Goal: Task Accomplishment & Management: Manage account settings

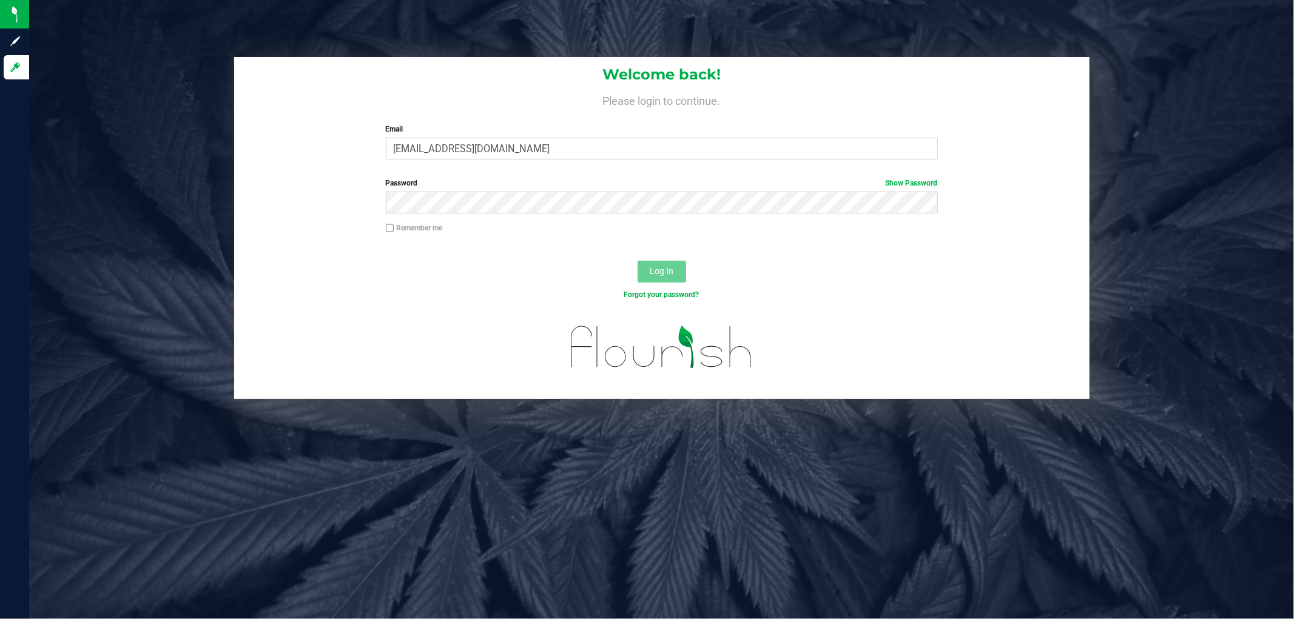
type input "[EMAIL_ADDRESS][DOMAIN_NAME]"
click at [638, 261] on button "Log In" at bounding box center [662, 272] width 49 height 22
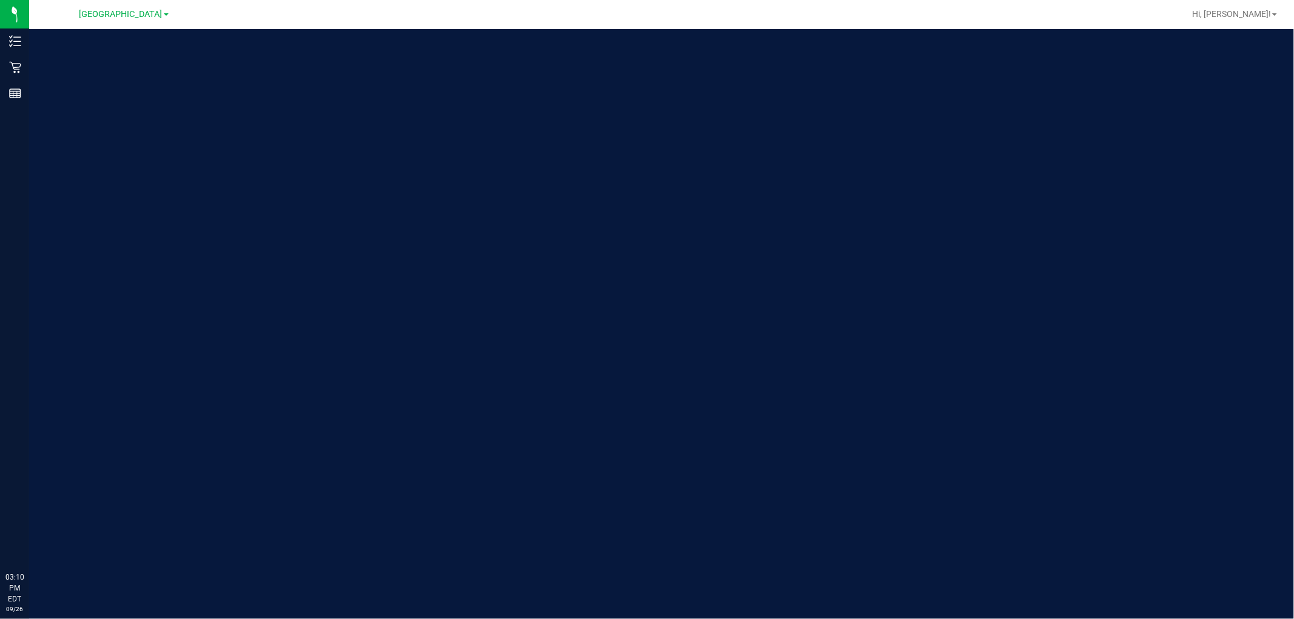
click at [134, 21] on div "[GEOGRAPHIC_DATA]" at bounding box center [123, 14] width 89 height 15
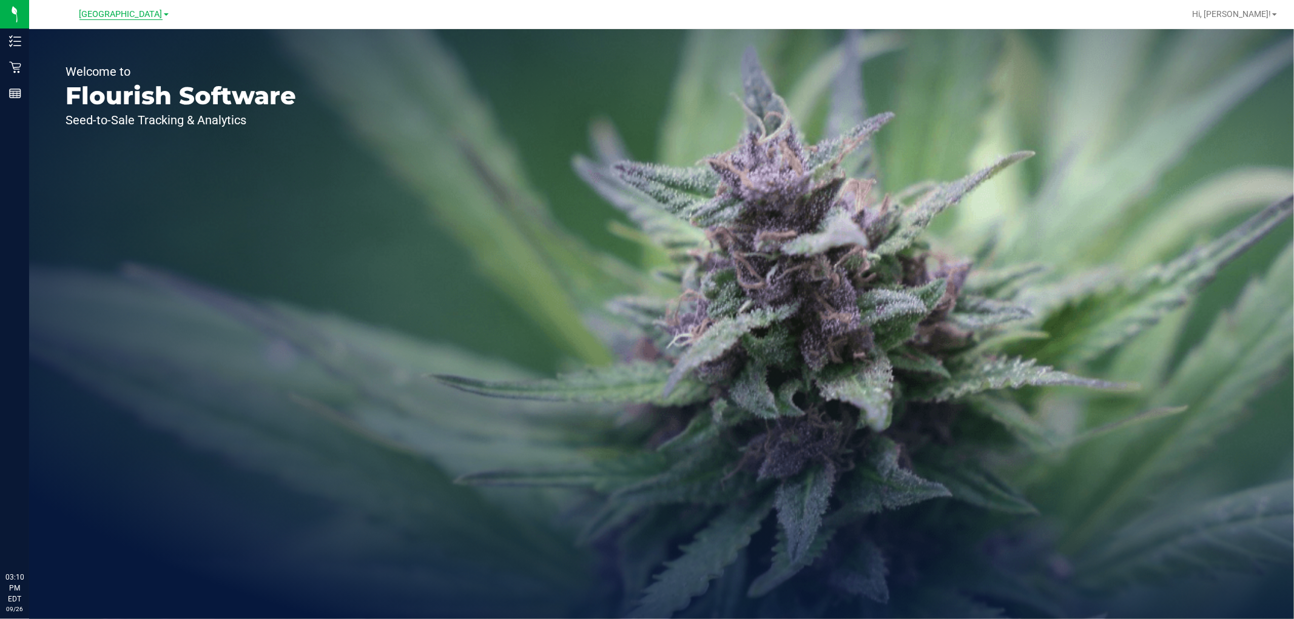
click at [130, 10] on span "[GEOGRAPHIC_DATA]" at bounding box center [120, 14] width 83 height 11
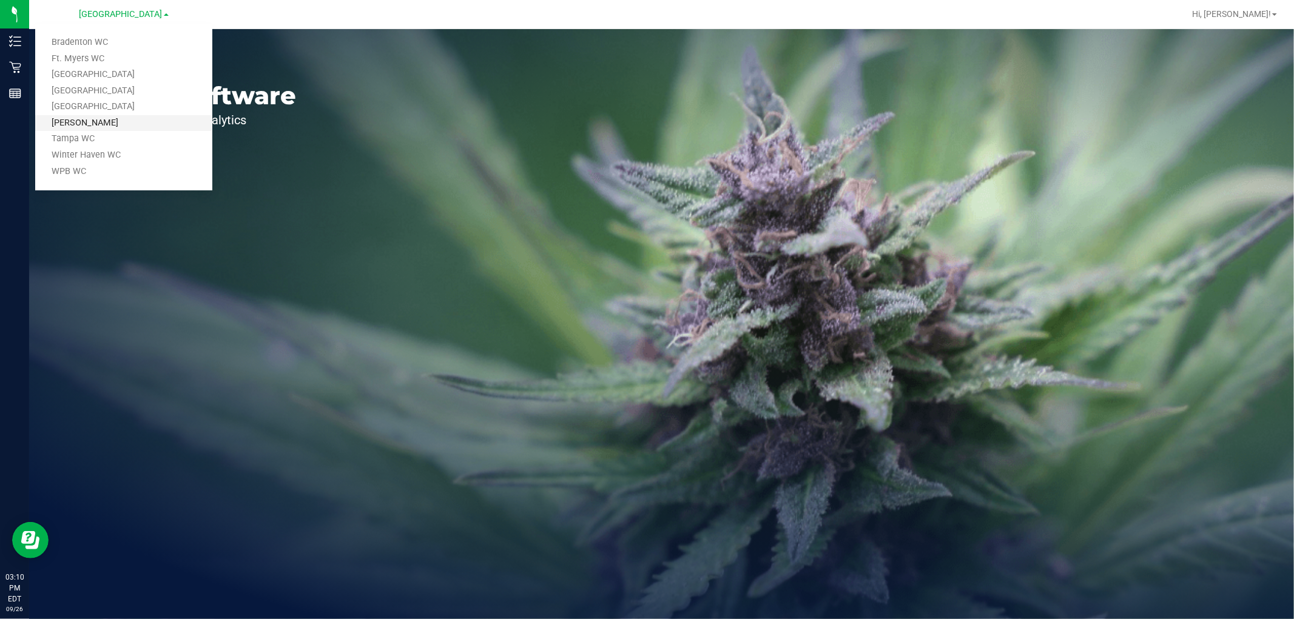
click at [120, 122] on link "[PERSON_NAME]" at bounding box center [123, 123] width 177 height 16
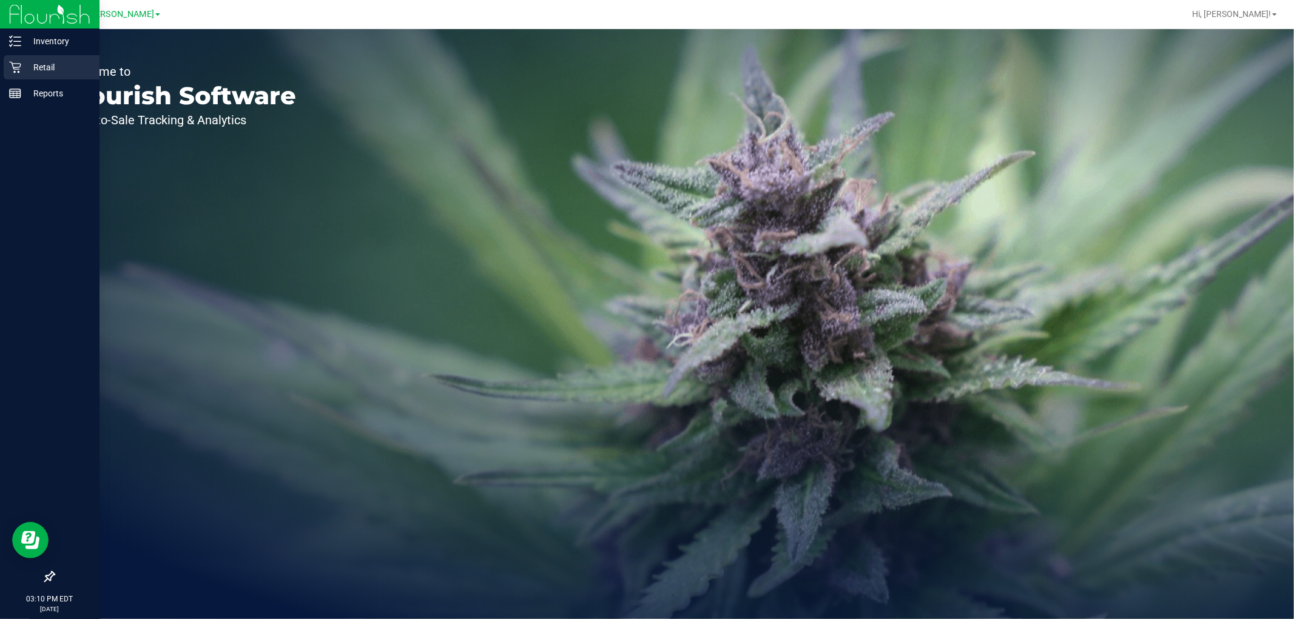
click at [27, 67] on div "Inventory Retail Reports 03:10 PM EDT [DATE] 09/26 [PERSON_NAME] Bradenton WC F…" at bounding box center [647, 309] width 1294 height 619
click at [24, 68] on p "Retail" at bounding box center [57, 67] width 73 height 15
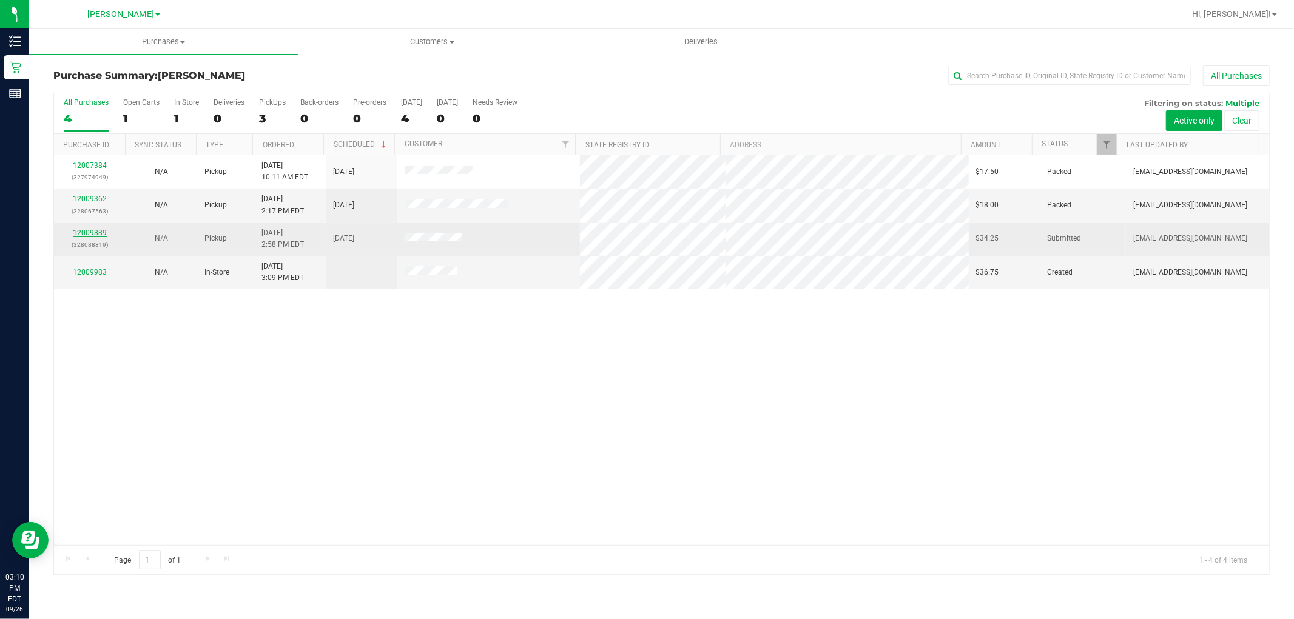
click at [100, 232] on link "12009889" at bounding box center [90, 233] width 34 height 8
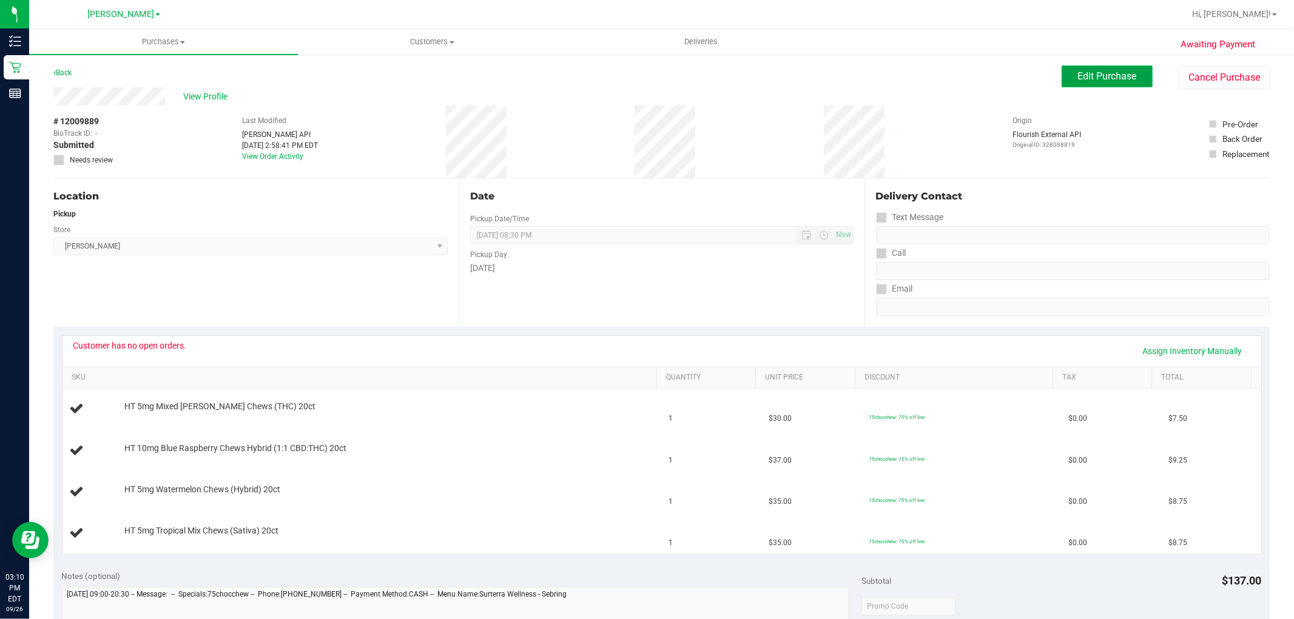
click at [1070, 82] on button "Edit Purchase" at bounding box center [1107, 77] width 91 height 22
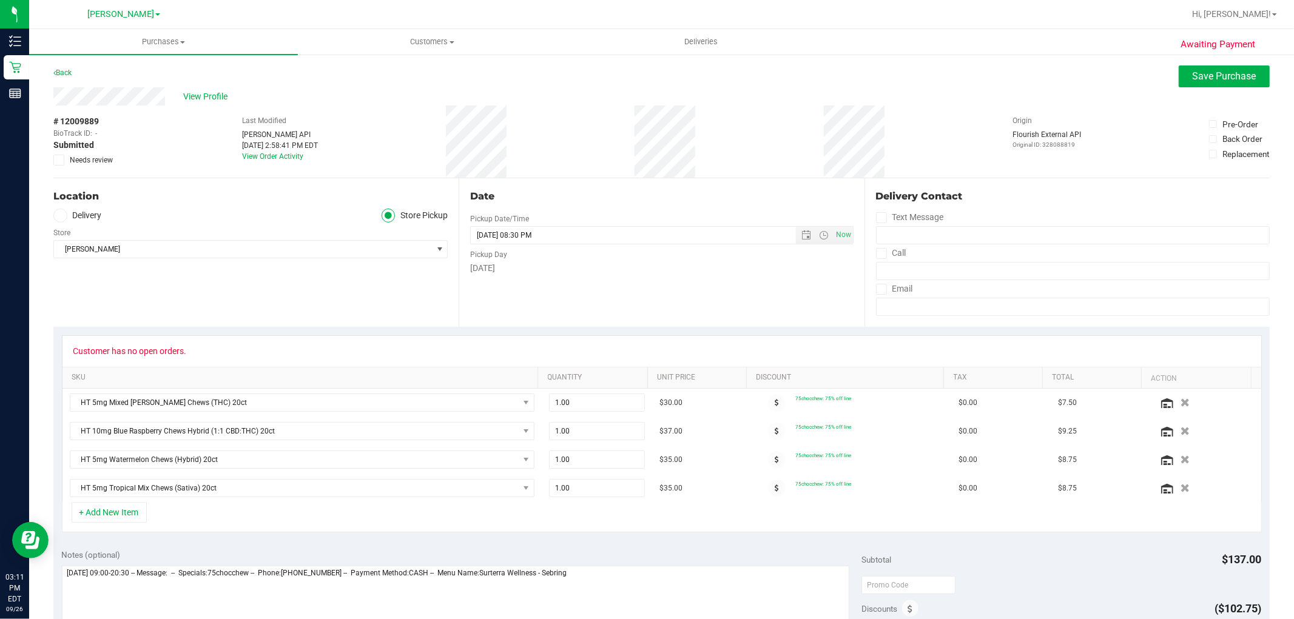
click at [58, 160] on icon at bounding box center [59, 160] width 8 height 0
click at [0, 0] on input "Needs review" at bounding box center [0, 0] width 0 height 0
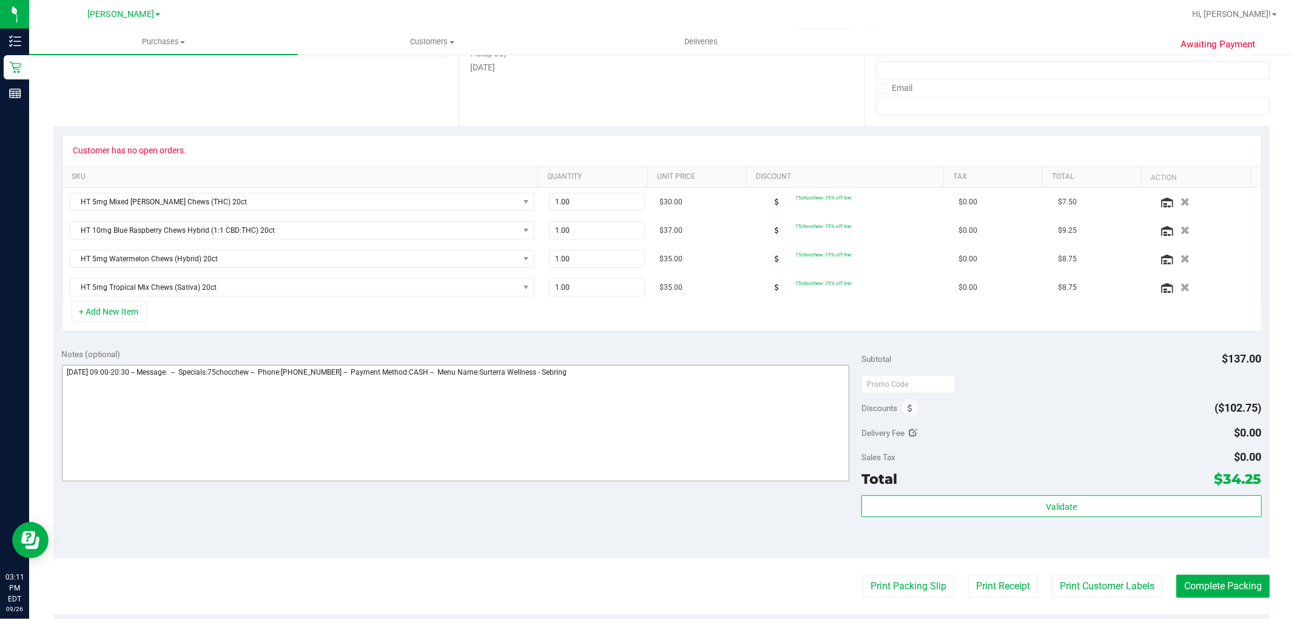
scroll to position [202, 0]
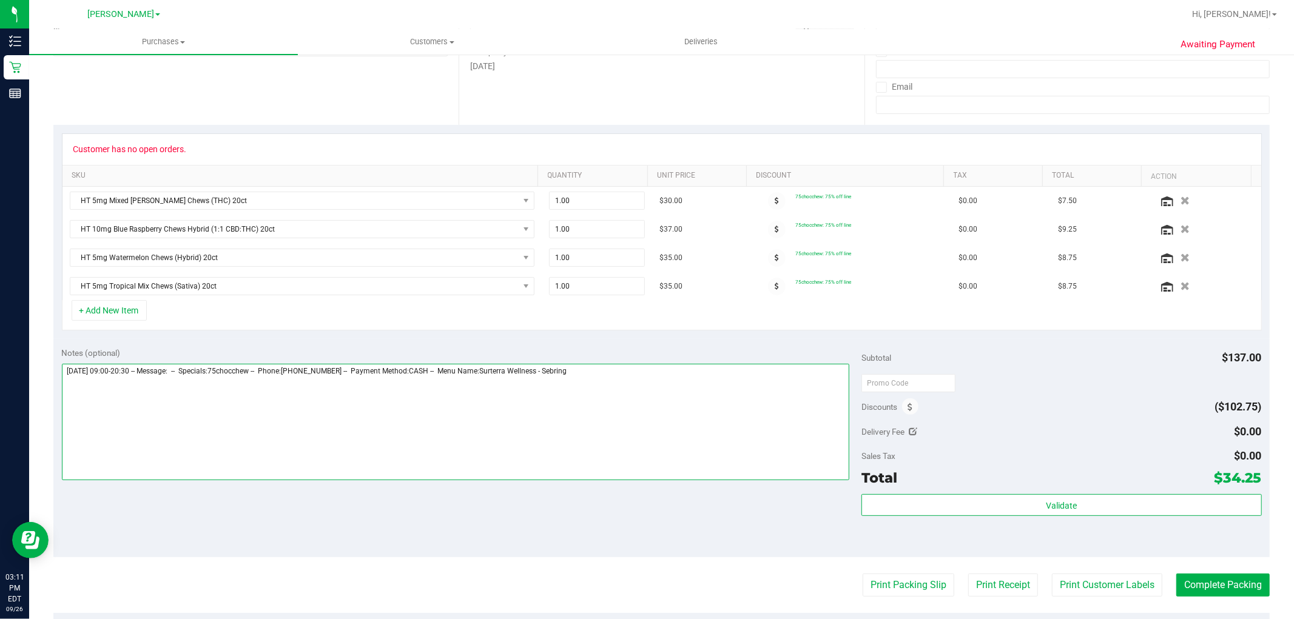
click at [571, 411] on textarea at bounding box center [456, 422] width 788 height 116
click at [612, 404] on textarea at bounding box center [456, 422] width 788 height 116
click at [124, 397] on textarea at bounding box center [456, 422] width 788 height 116
type textarea "[DATE] 09:00-20:30 -- Message: -- Specials:75chocchew -- Phone:[PHONE_NUMBER] -…"
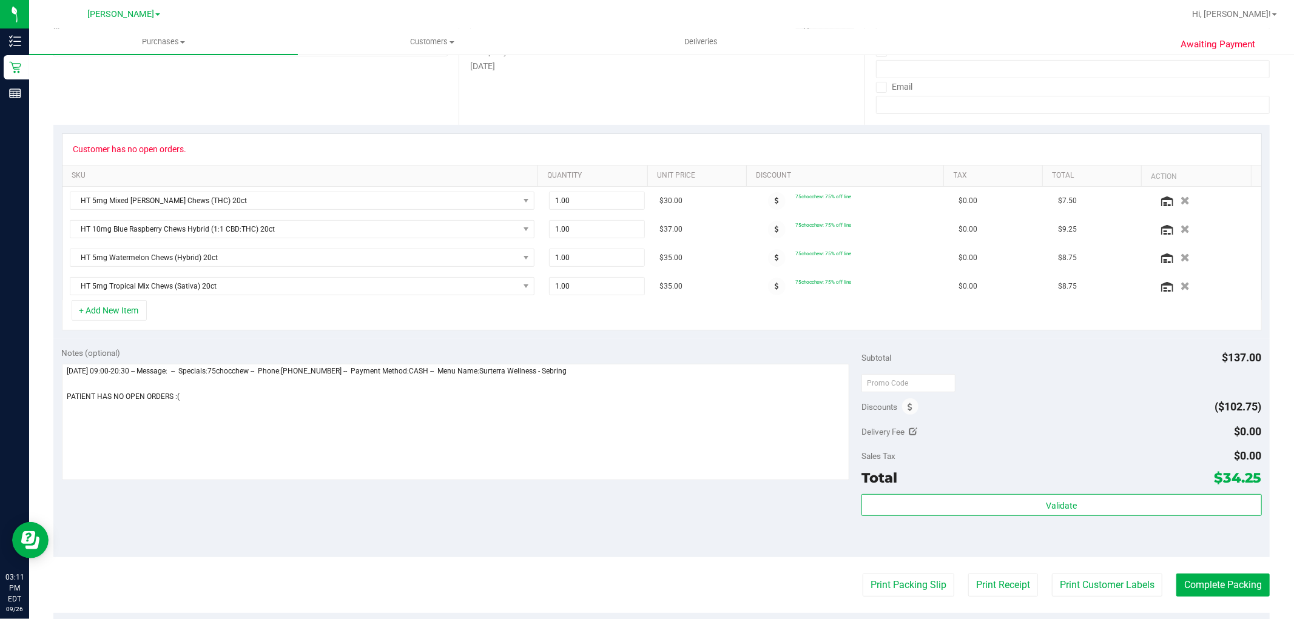
click at [493, 489] on div "Notes (optional) Subtotal $137.00 Discounts ($102.75) Delivery Fee $0.00 Sales …" at bounding box center [661, 448] width 1217 height 218
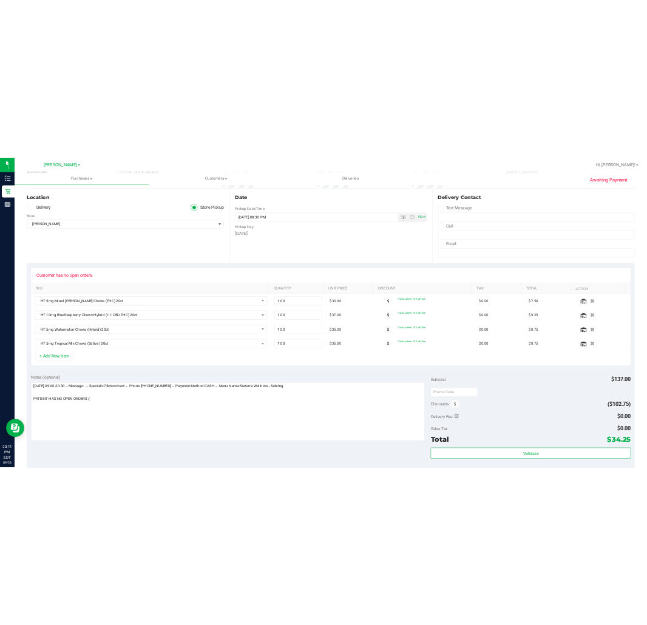
scroll to position [0, 0]
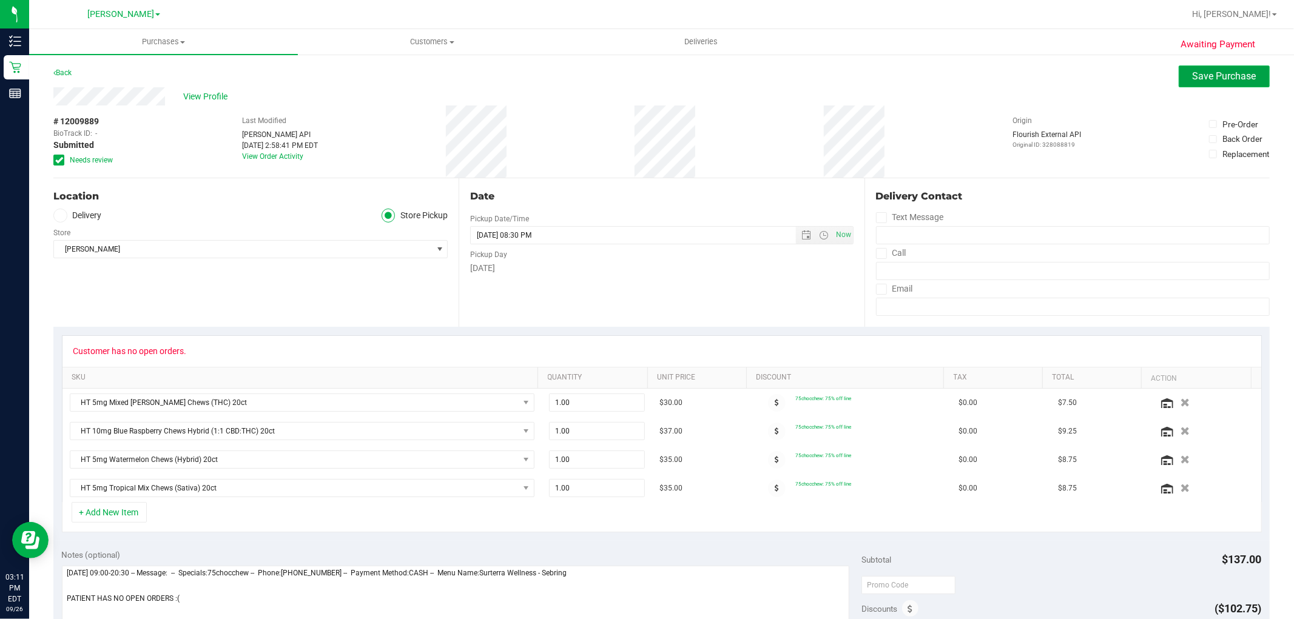
click at [1217, 67] on button "Save Purchase" at bounding box center [1224, 77] width 91 height 22
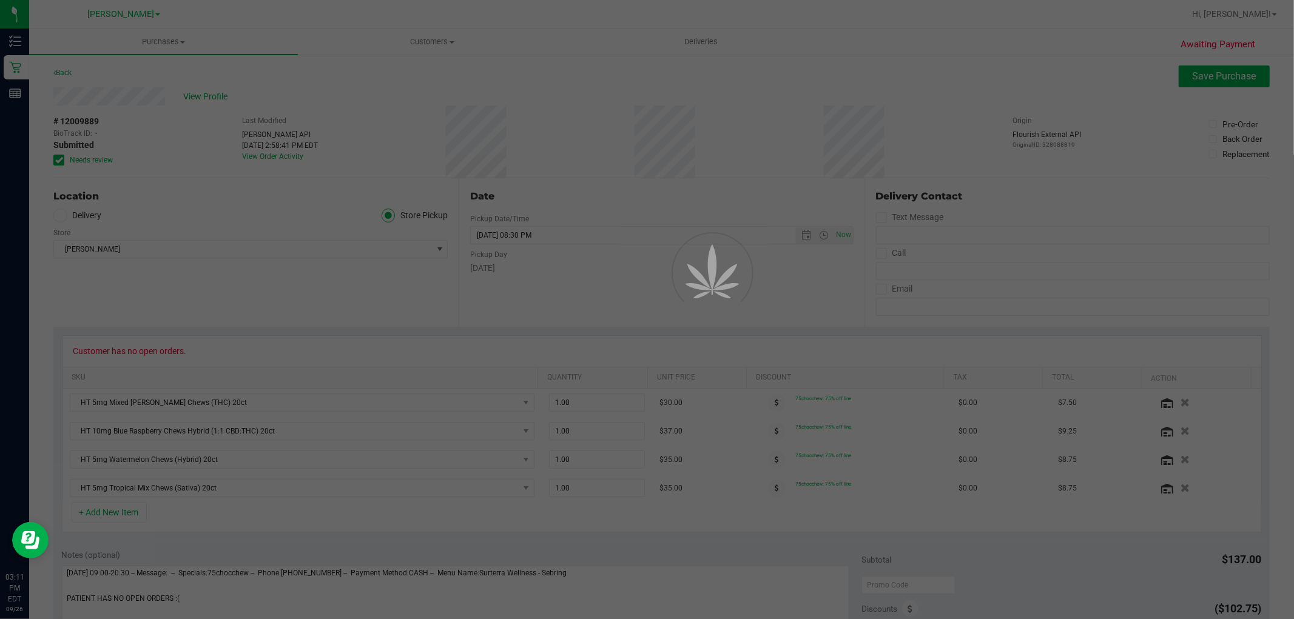
click at [664, 134] on div "Purchases Summary of purchases Fulfillment All purchases Customers All customer…" at bounding box center [661, 324] width 1265 height 590
click at [664, 134] on div at bounding box center [647, 309] width 1294 height 619
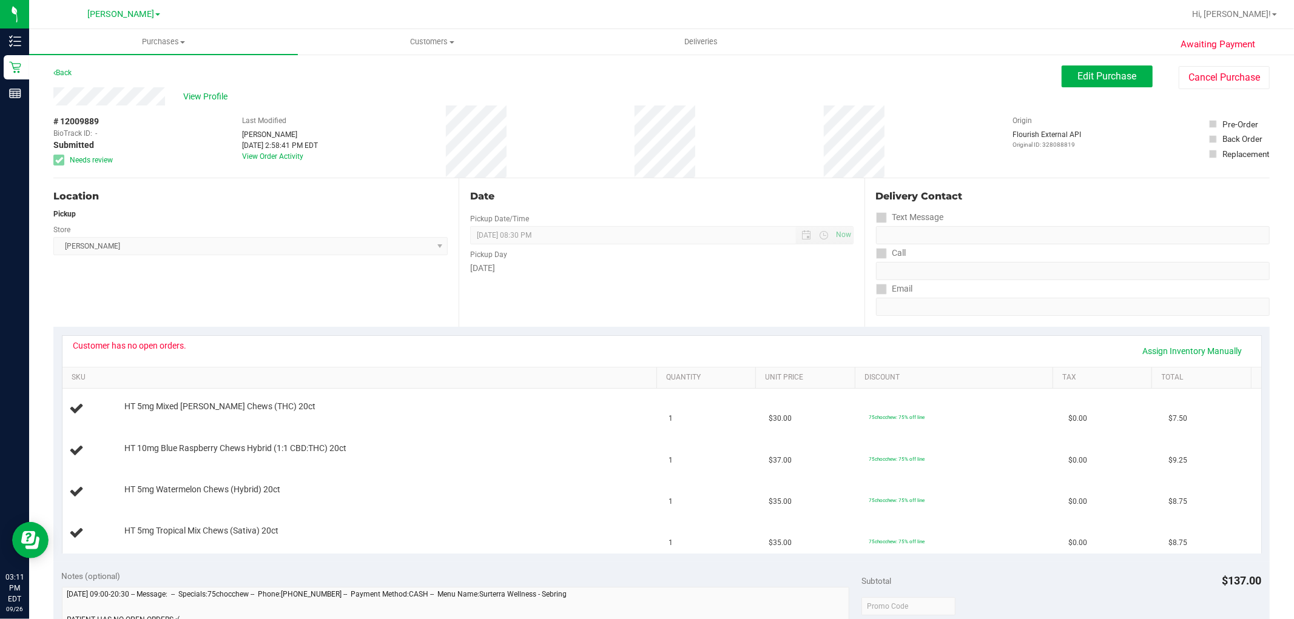
click at [840, 64] on div "Awaiting Payment Back Edit Purchase Cancel Purchase View Profile # 12009889 Bio…" at bounding box center [661, 570] width 1265 height 1035
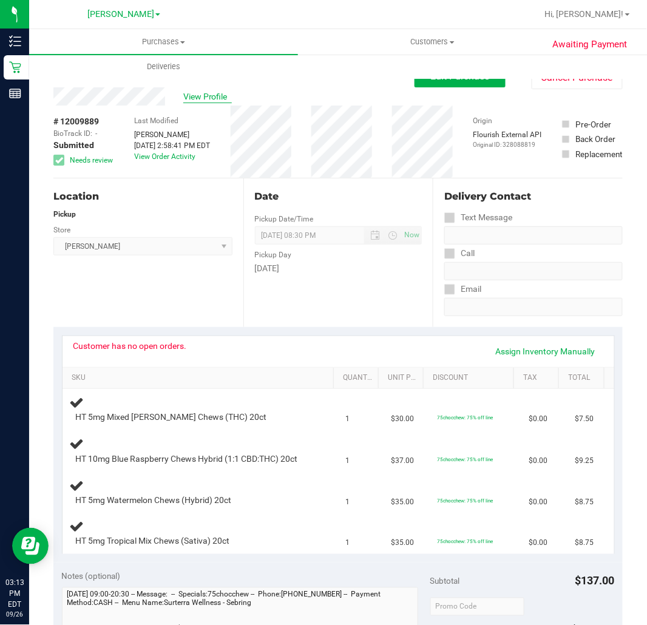
click at [214, 99] on span "View Profile" at bounding box center [207, 96] width 49 height 13
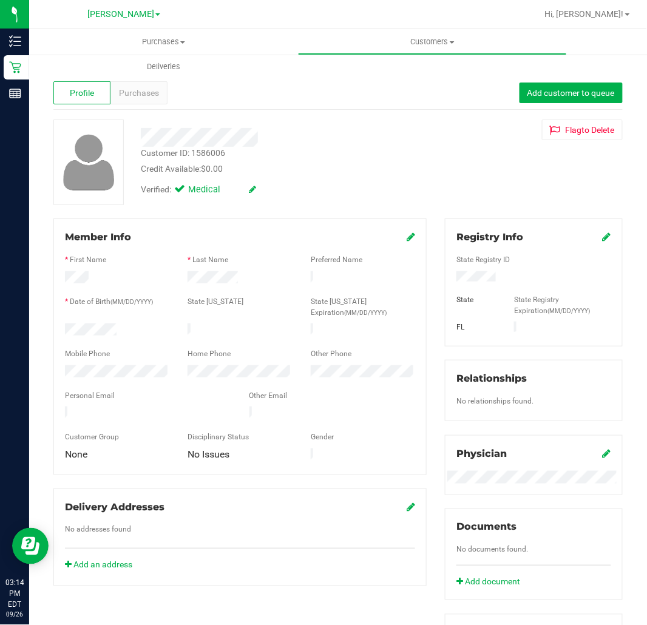
click at [214, 152] on div "Customer ID: 1586006" at bounding box center [183, 153] width 84 height 13
copy div "Customer ID: 1586006"
click at [86, 58] on uib-tab-heading "Deliveries" at bounding box center [164, 67] width 268 height 24
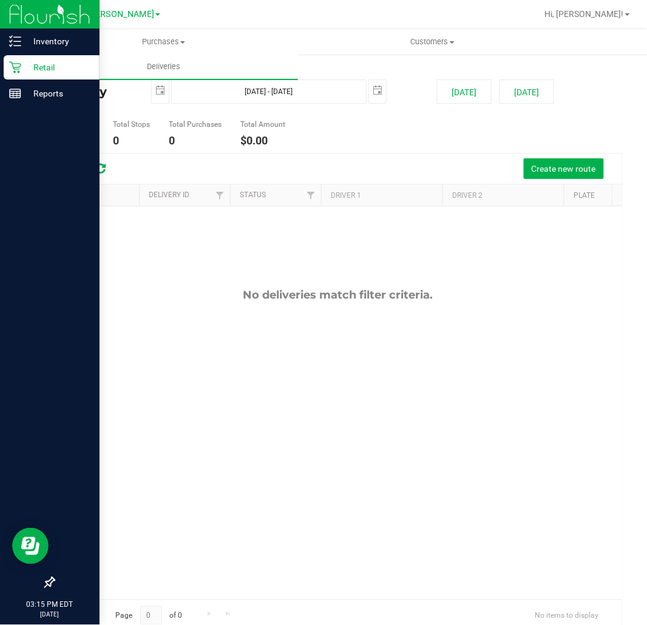
click at [19, 61] on icon at bounding box center [15, 67] width 12 height 12
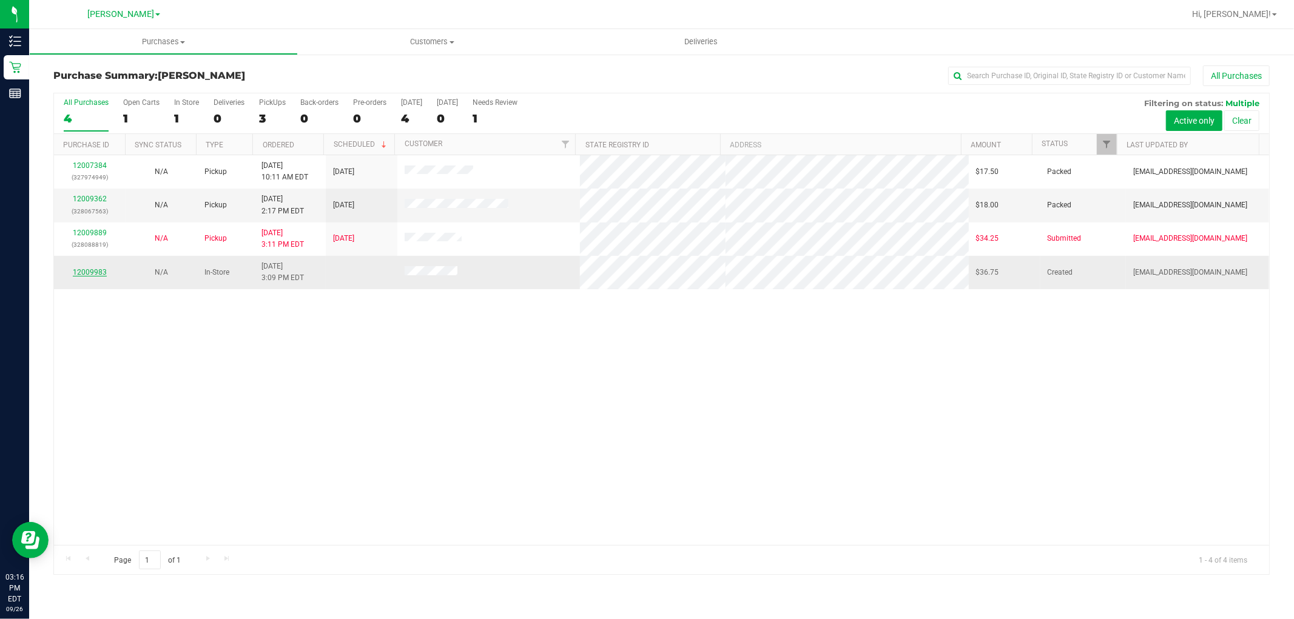
click at [91, 272] on link "12009983" at bounding box center [90, 272] width 34 height 8
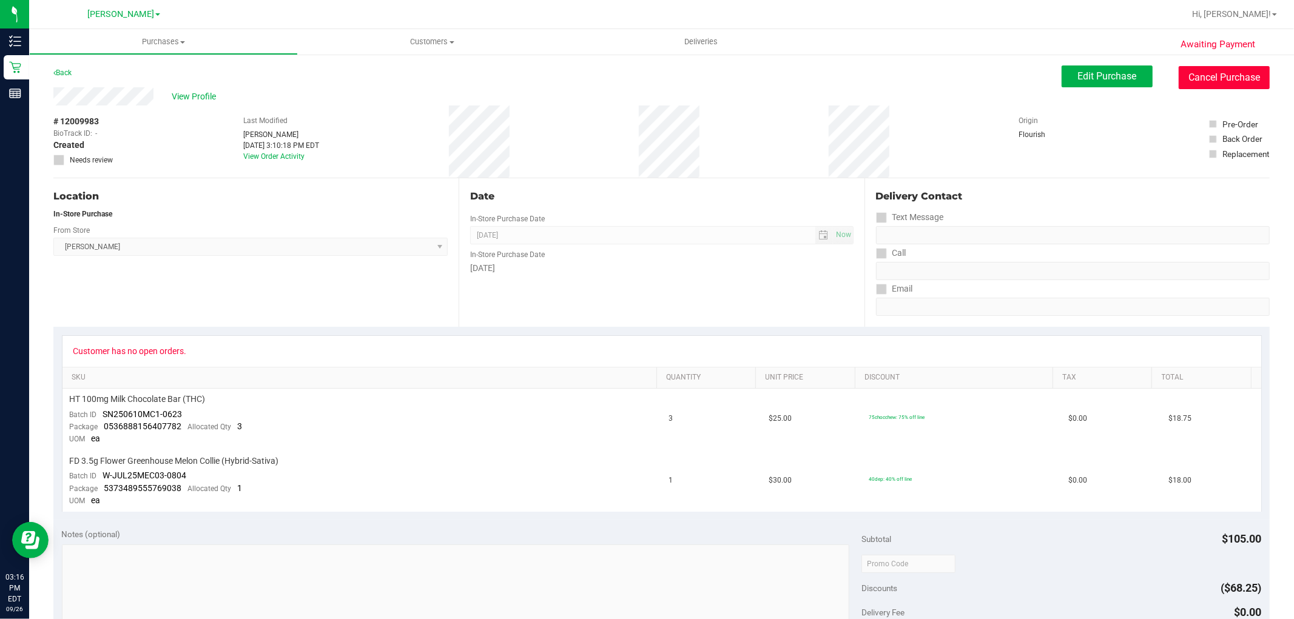
click at [1220, 80] on button "Cancel Purchase" at bounding box center [1224, 77] width 91 height 23
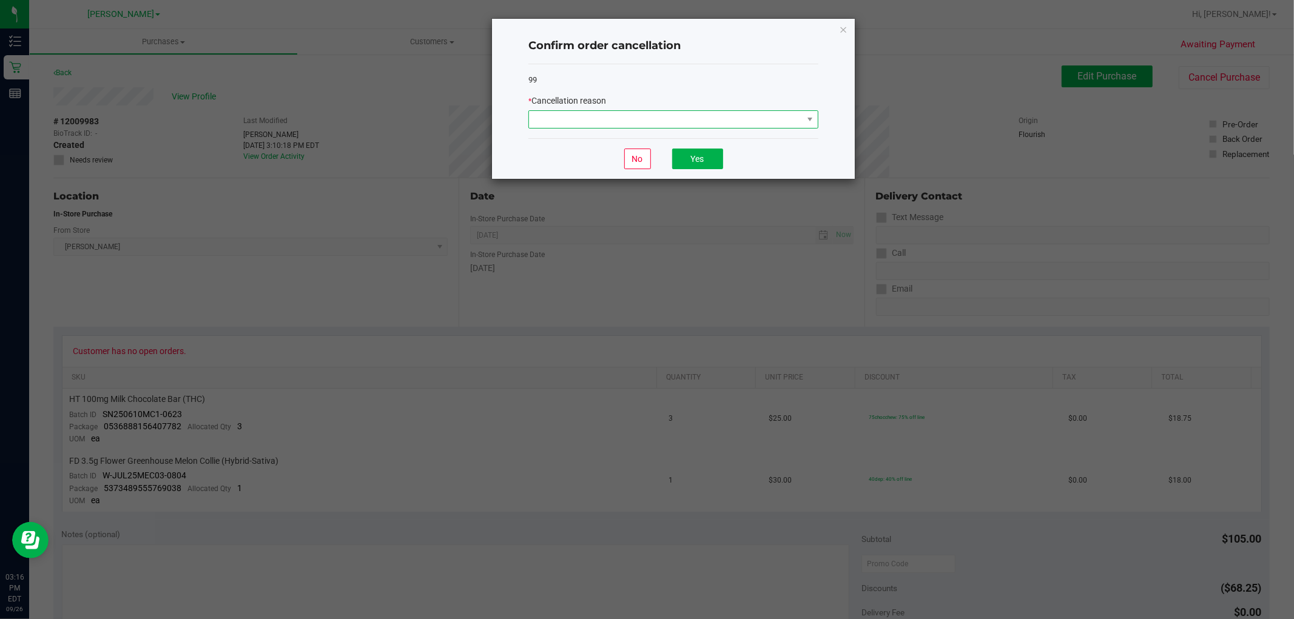
click at [633, 120] on span at bounding box center [666, 119] width 274 height 17
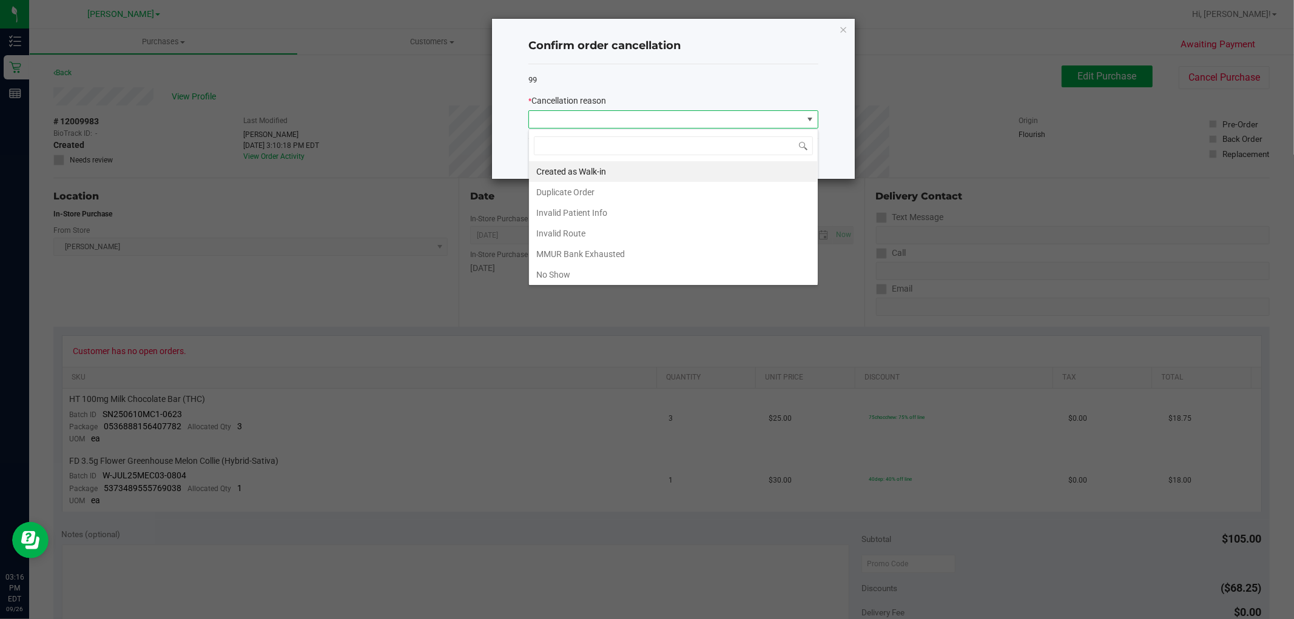
scroll to position [65, 0]
click at [575, 275] on li "Preferred Product OOS" at bounding box center [673, 272] width 289 height 21
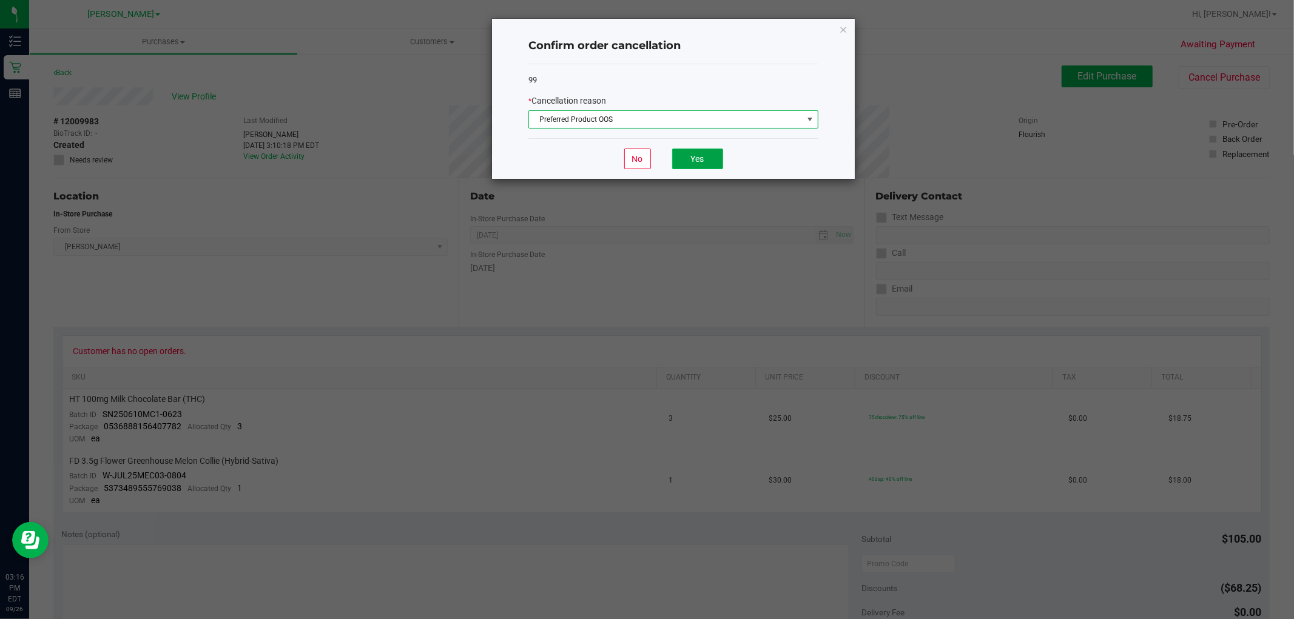
click at [682, 165] on button "Yes" at bounding box center [697, 159] width 51 height 21
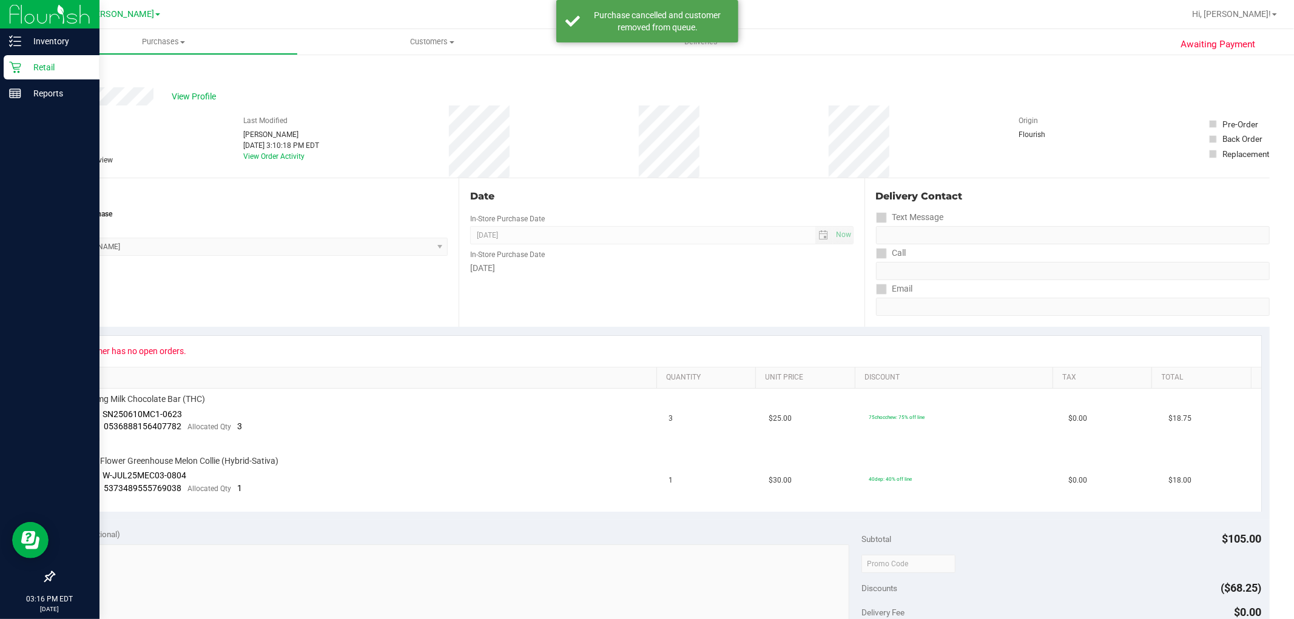
click at [12, 61] on icon at bounding box center [15, 67] width 12 height 12
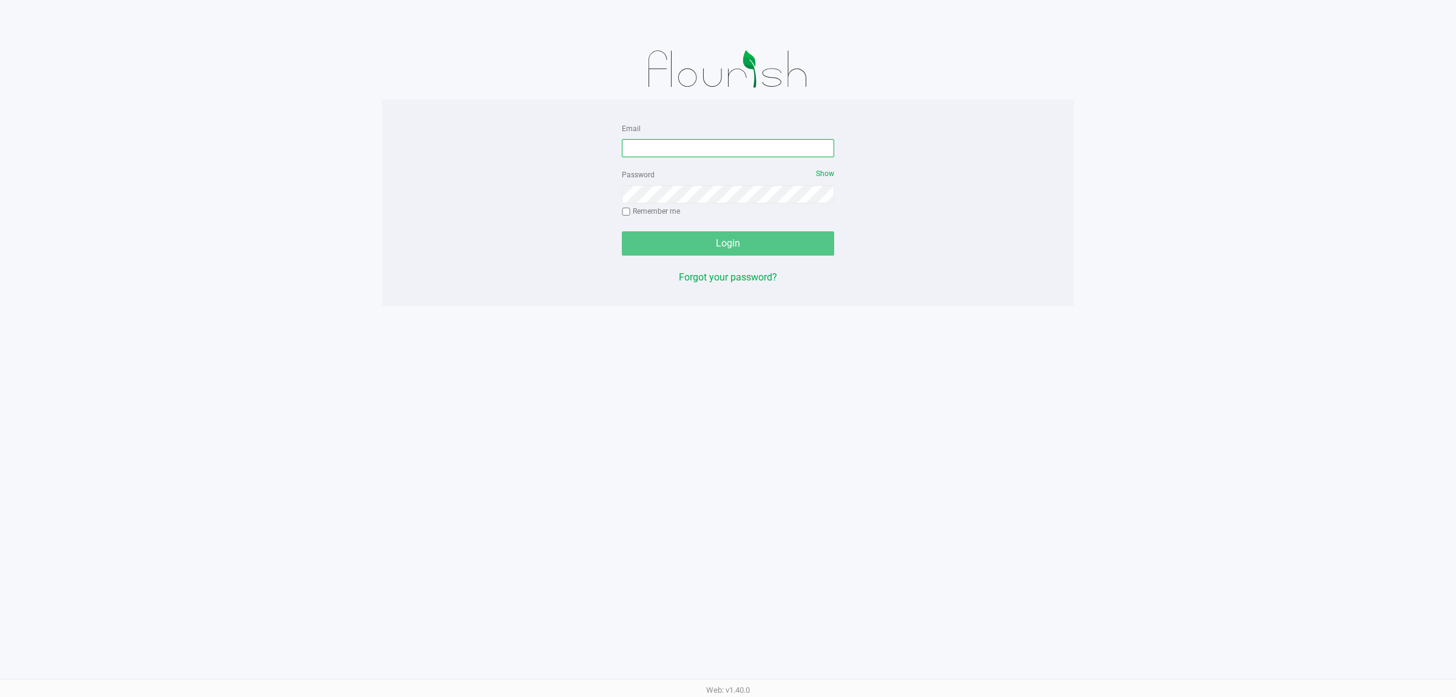
click at [699, 143] on input "Email" at bounding box center [728, 148] width 212 height 18
type input "[EMAIL_ADDRESS][DOMAIN_NAME]"
click at [622, 231] on button "Login" at bounding box center [728, 243] width 212 height 24
